Goal: Information Seeking & Learning: Learn about a topic

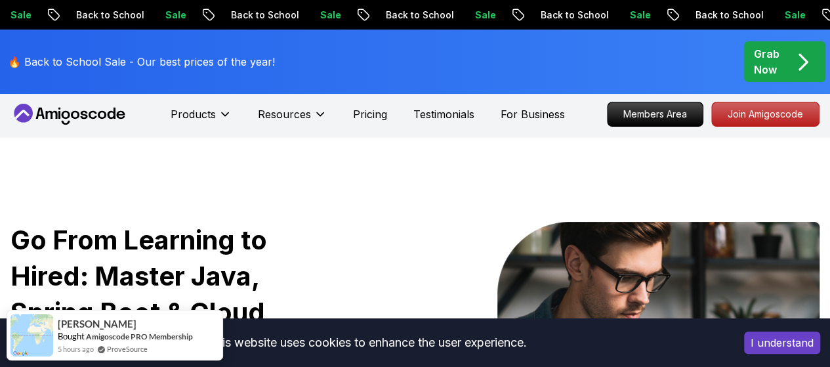
scroll to position [3, 0]
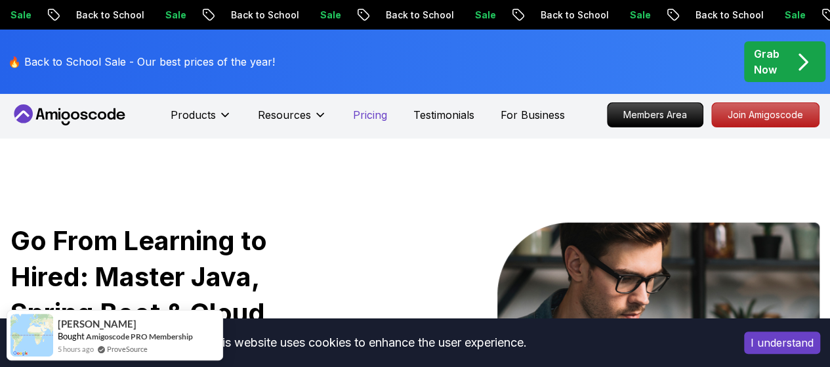
click at [366, 114] on p "Pricing" at bounding box center [370, 115] width 34 height 16
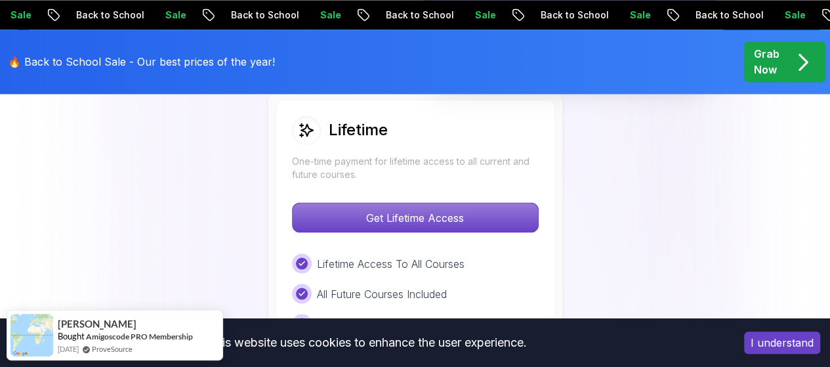
scroll to position [1027, 0]
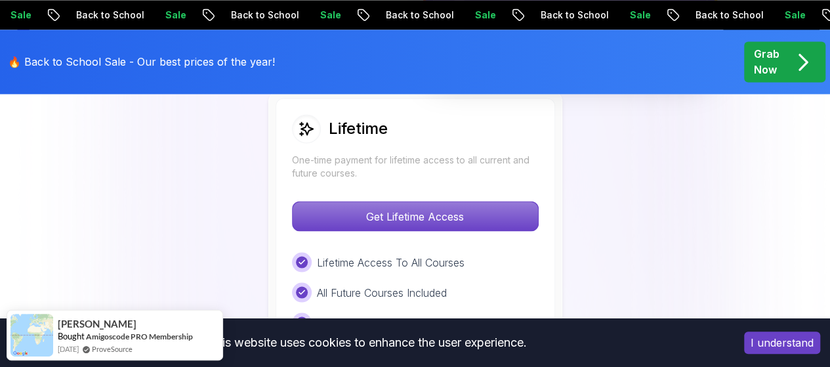
click at [455, 256] on p "Lifetime Access To All Courses" at bounding box center [391, 262] width 148 height 16
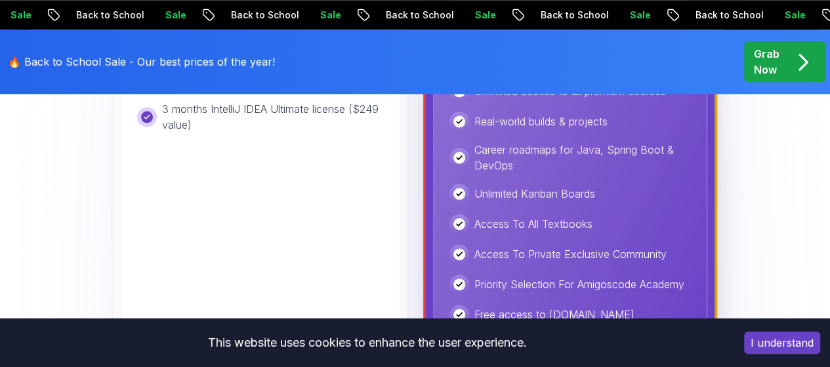
scroll to position [679, 0]
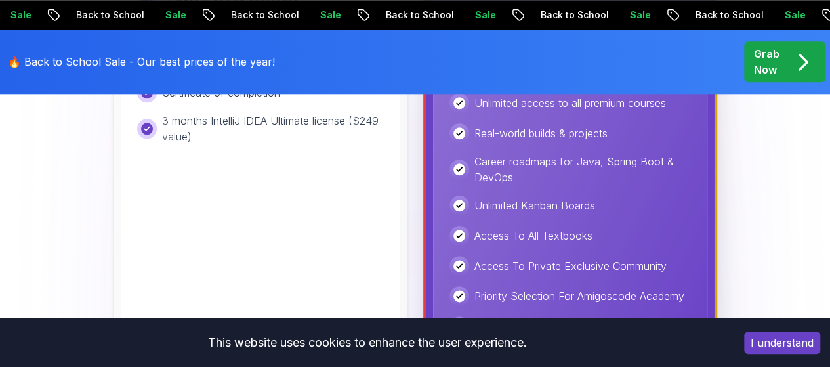
click at [786, 337] on button "I understand" at bounding box center [782, 342] width 76 height 22
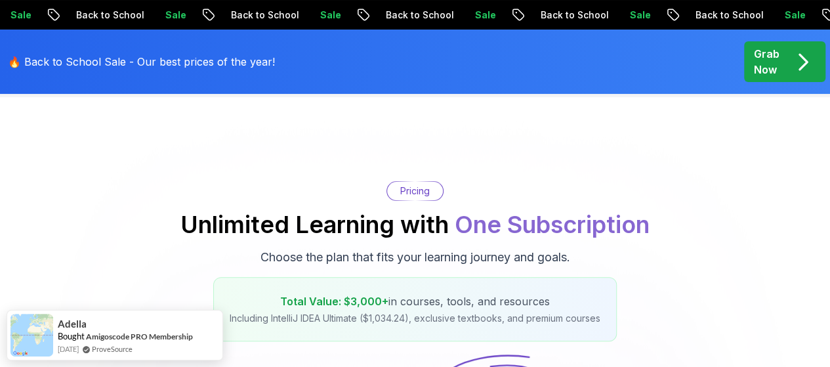
scroll to position [0, 0]
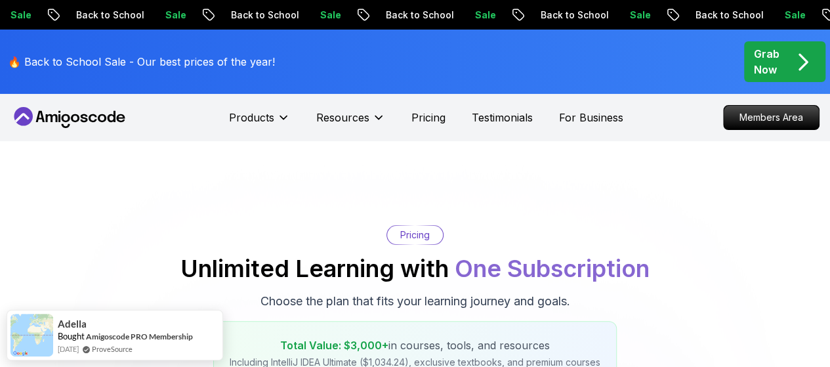
click at [58, 125] on icon at bounding box center [70, 117] width 118 height 21
